Goal: Navigation & Orientation: Find specific page/section

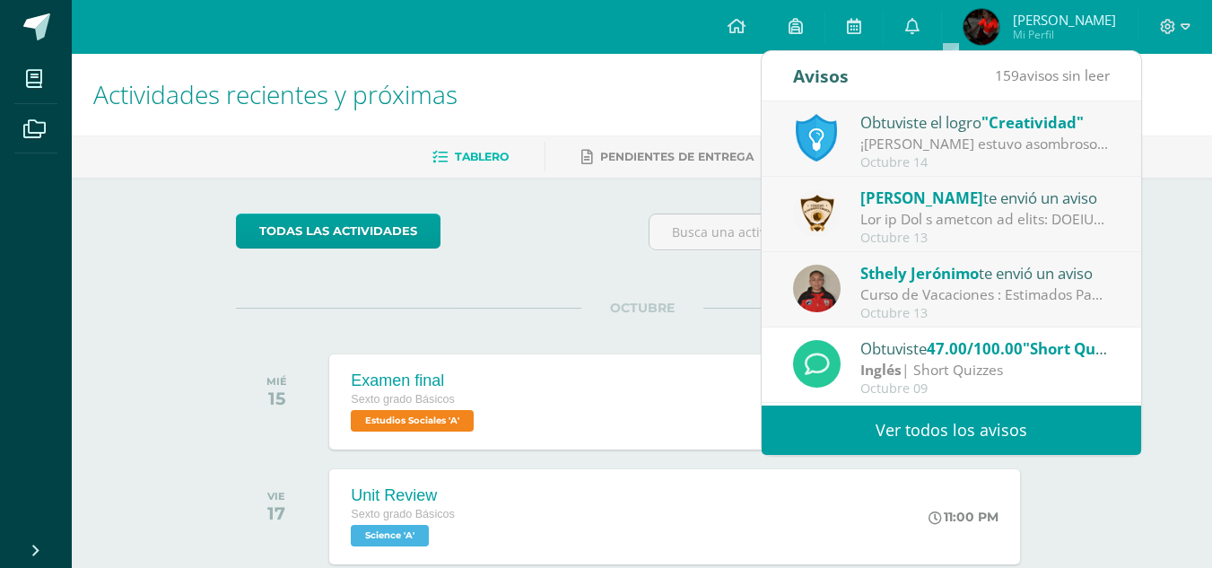
click at [1032, 142] on div "¡[PERSON_NAME] estuvo asombroso! Sigue aportando ideas y conceptos novedosos, e…" at bounding box center [984, 144] width 249 height 21
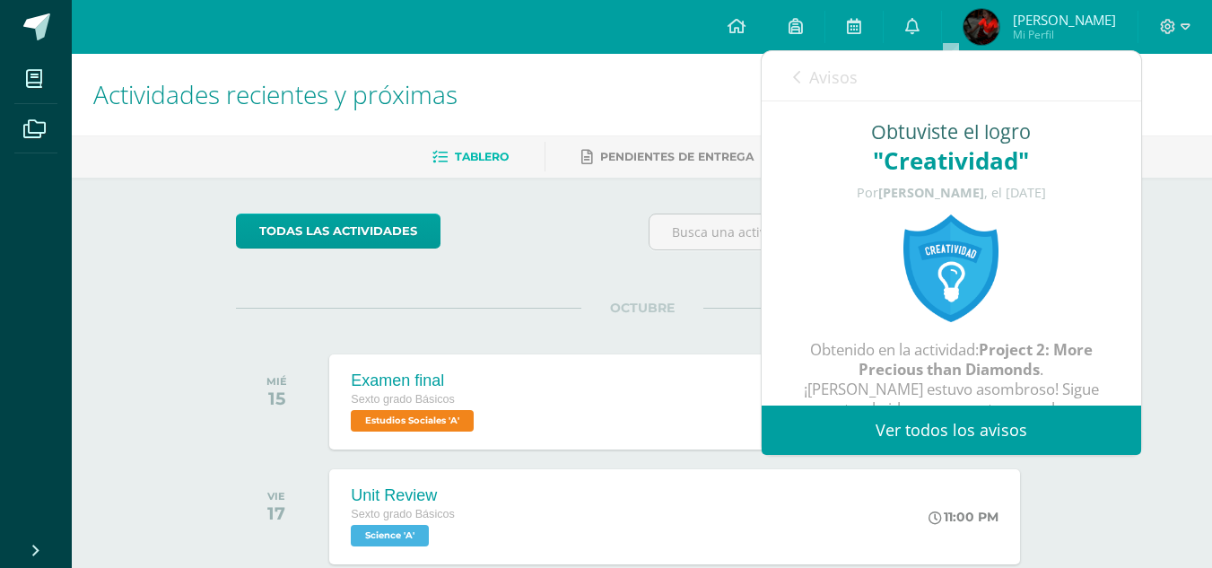
click at [791, 74] on div "Avisos 158 avisos sin leer Avisos" at bounding box center [951, 76] width 379 height 50
click at [799, 69] on link "Avisos" at bounding box center [825, 76] width 65 height 51
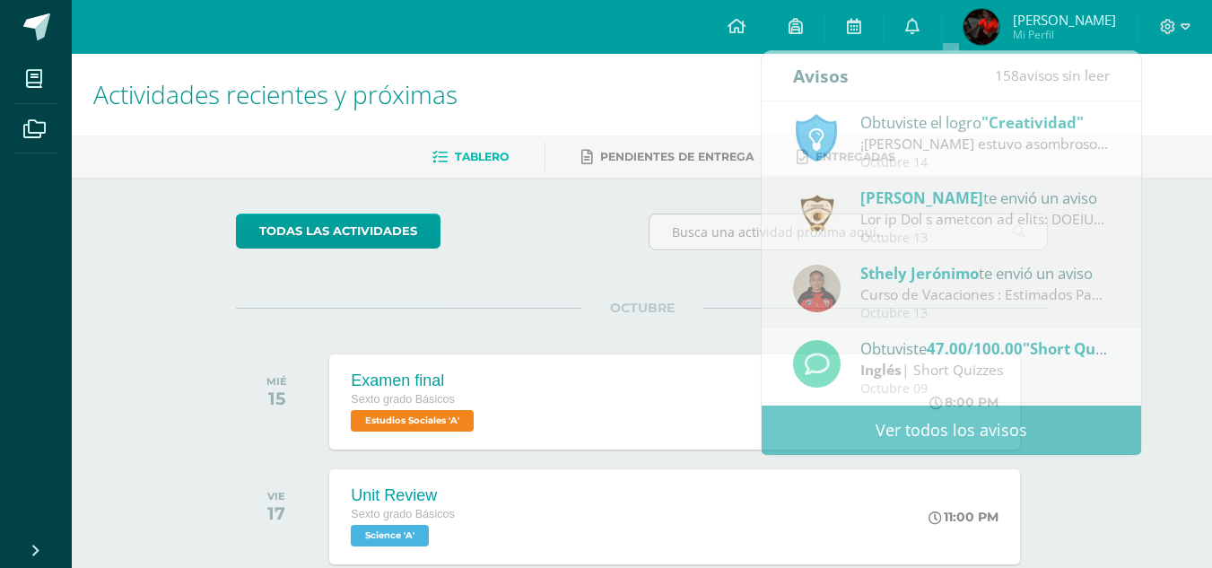
click at [1044, 14] on span "[PERSON_NAME] [PERSON_NAME]" at bounding box center [1064, 20] width 103 height 18
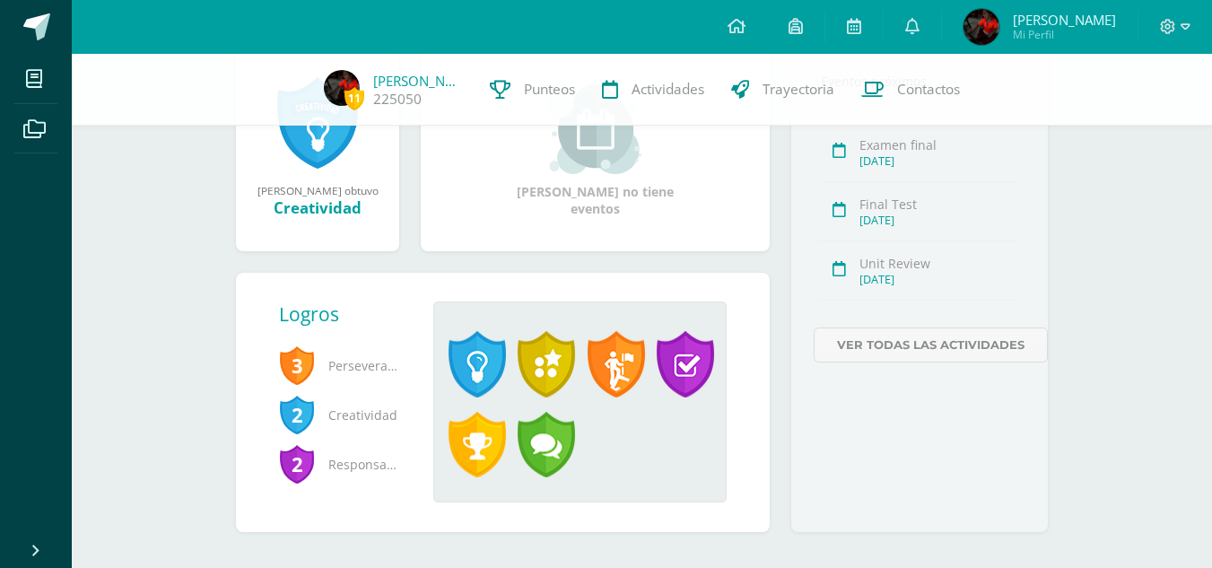
scroll to position [303, 0]
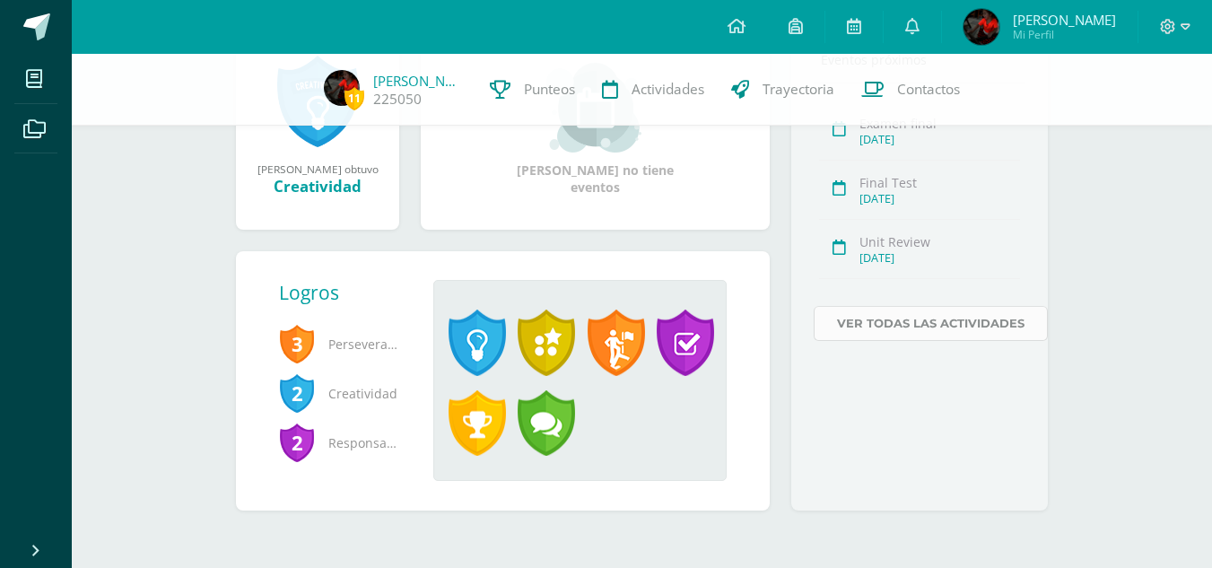
click at [863, 330] on link "Ver todas las actividades" at bounding box center [931, 323] width 234 height 35
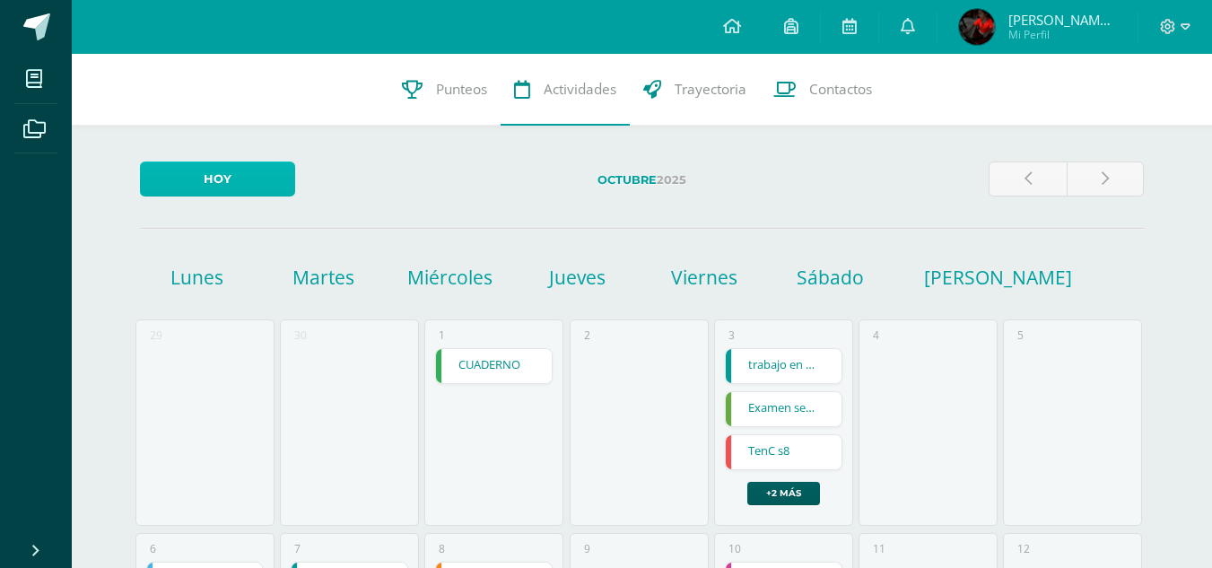
click at [228, 187] on link "Hoy" at bounding box center [217, 178] width 155 height 35
